Goal: Communication & Community: Share content

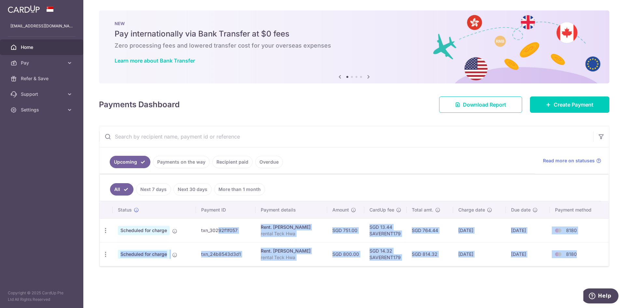
drag, startPoint x: 203, startPoint y: 231, endPoint x: 583, endPoint y: 260, distance: 380.8
click at [583, 260] on tbody "Update payment Cancel payment Scheduled for charge txn_30292f1f057 [PERSON_NAME…" at bounding box center [354, 242] width 509 height 48
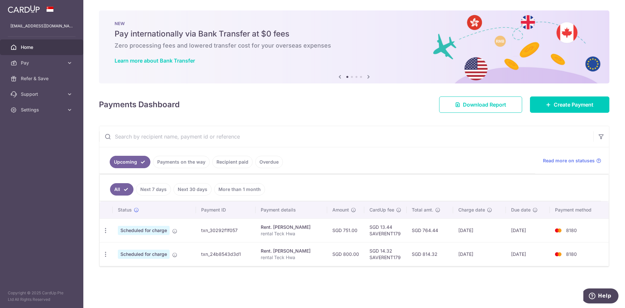
click at [426, 151] on ul "Upcoming Payments on the way Recipient paid Overdue" at bounding box center [317, 160] width 436 height 26
click at [370, 76] on icon at bounding box center [369, 77] width 8 height 8
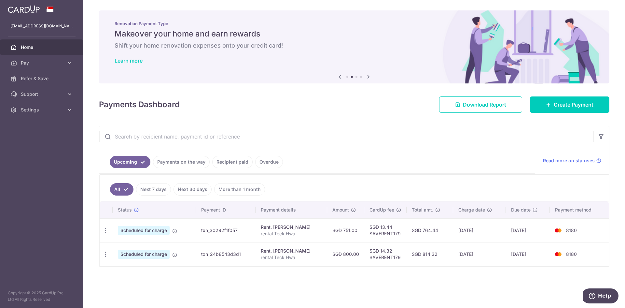
click at [370, 76] on icon at bounding box center [369, 77] width 8 height 8
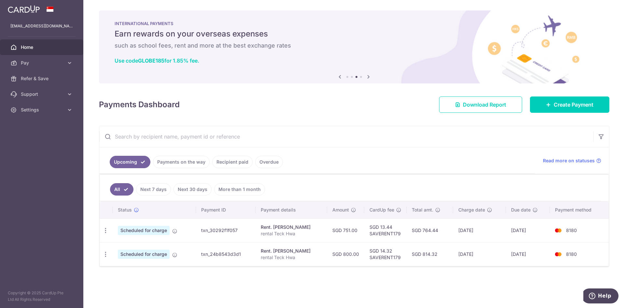
click at [370, 76] on icon at bounding box center [369, 77] width 8 height 8
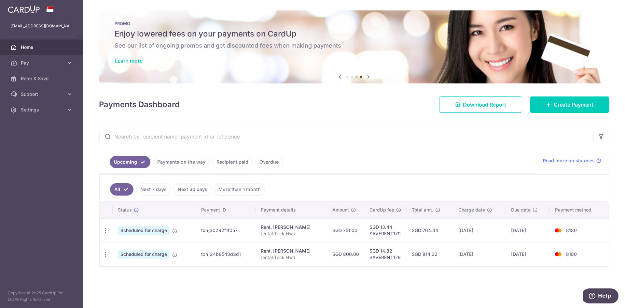
click at [370, 76] on icon at bounding box center [369, 77] width 8 height 8
click at [370, 77] on icon at bounding box center [369, 77] width 8 height 8
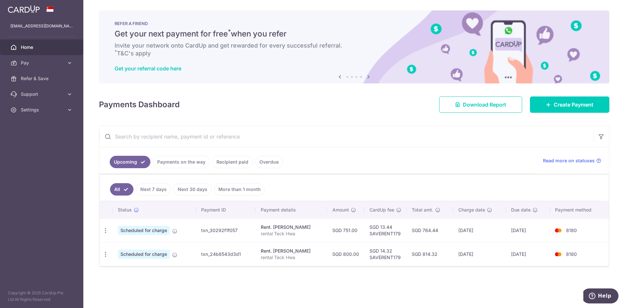
click at [370, 77] on icon at bounding box center [369, 77] width 8 height 8
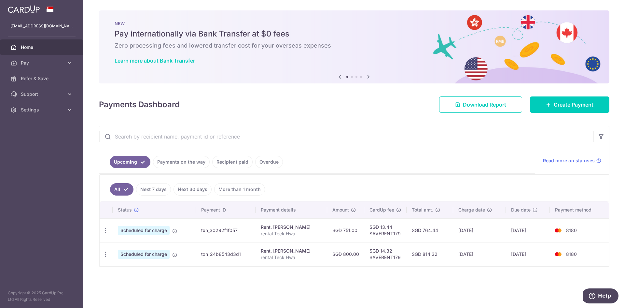
click at [370, 77] on icon at bounding box center [369, 77] width 8 height 8
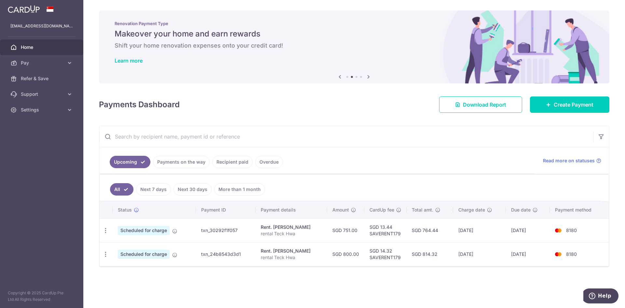
click at [370, 77] on icon at bounding box center [369, 77] width 8 height 8
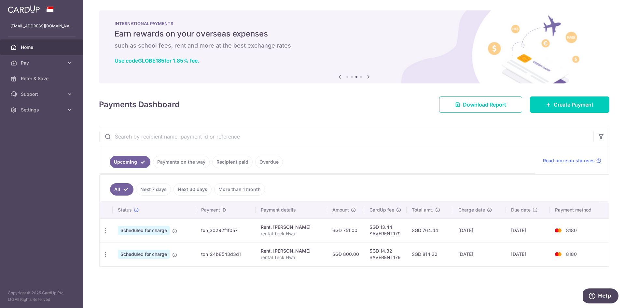
click at [370, 77] on icon at bounding box center [369, 77] width 8 height 8
